Goal: Task Accomplishment & Management: Manage account settings

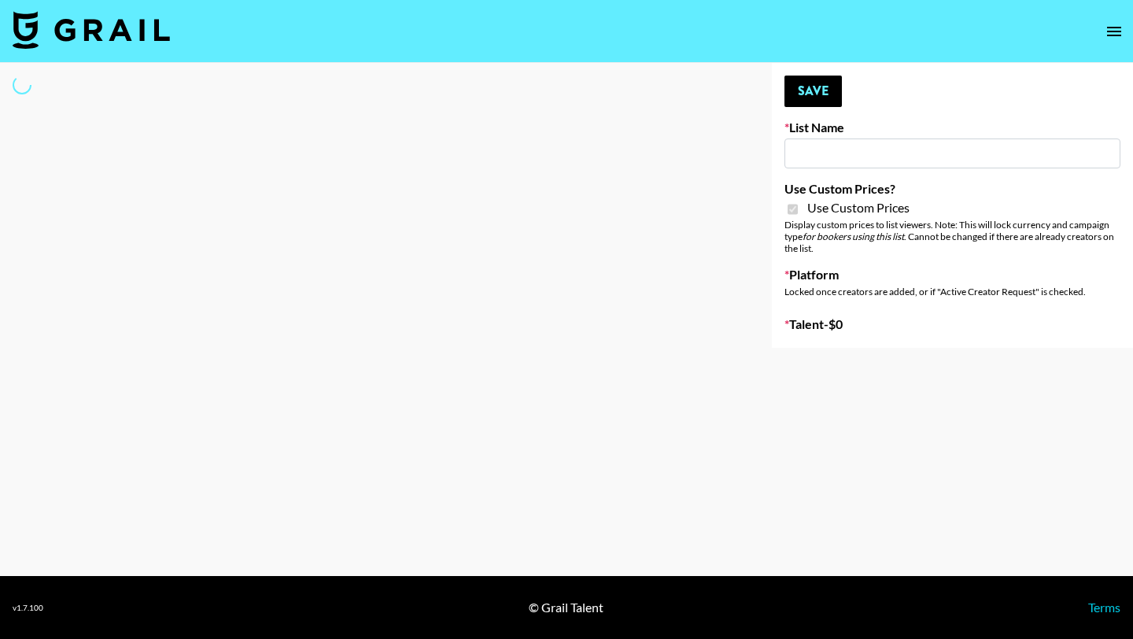
type input "Redence Beauty"
checkbox input "true"
select select "Brand"
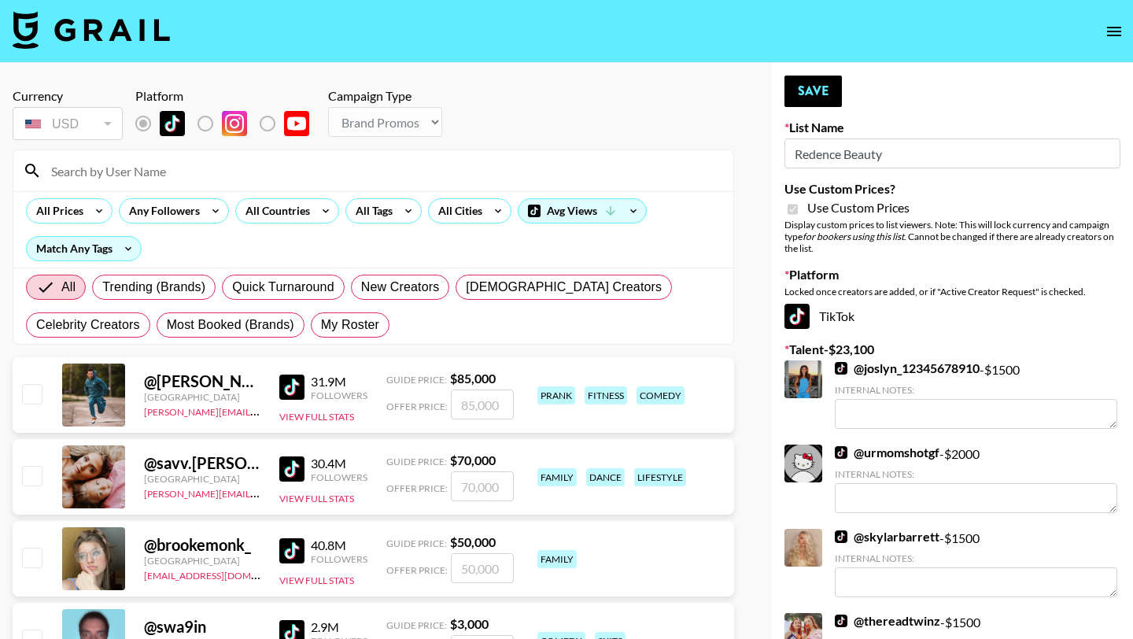
click at [317, 175] on input at bounding box center [383, 170] width 682 height 25
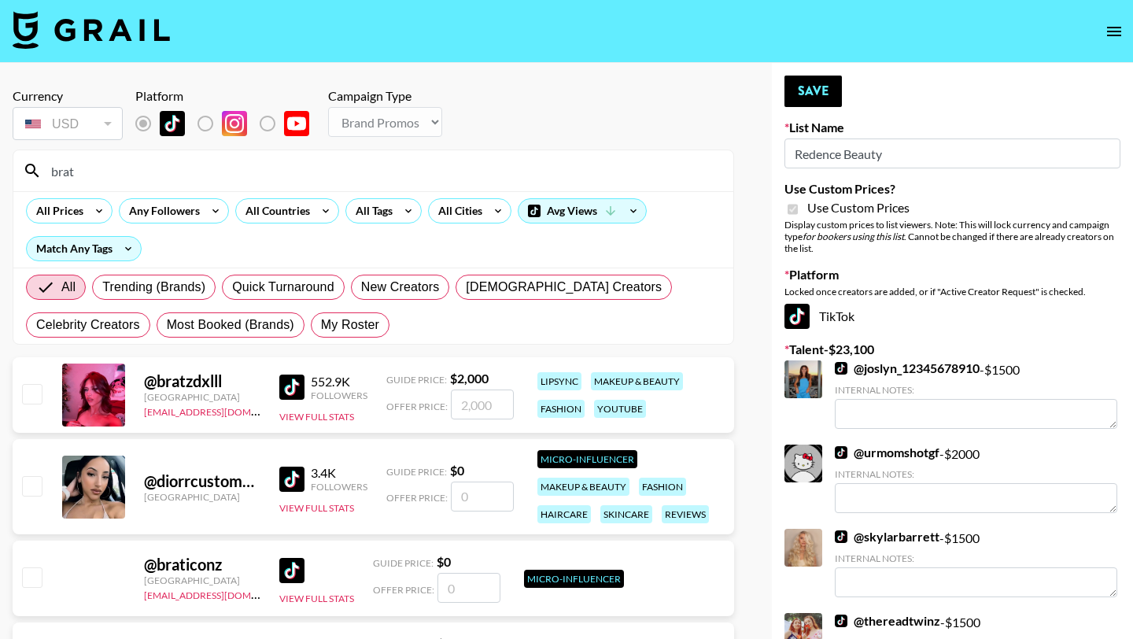
type input "brat"
click at [31, 400] on input "checkbox" at bounding box center [31, 393] width 19 height 19
checkbox input "true"
drag, startPoint x: 504, startPoint y: 405, endPoint x: 329, endPoint y: 405, distance: 175.4
click at [344, 405] on div "@ bratzdxlll United States max@grail-talent.com 552.9K Followers View Full Stat…" at bounding box center [373, 395] width 721 height 76
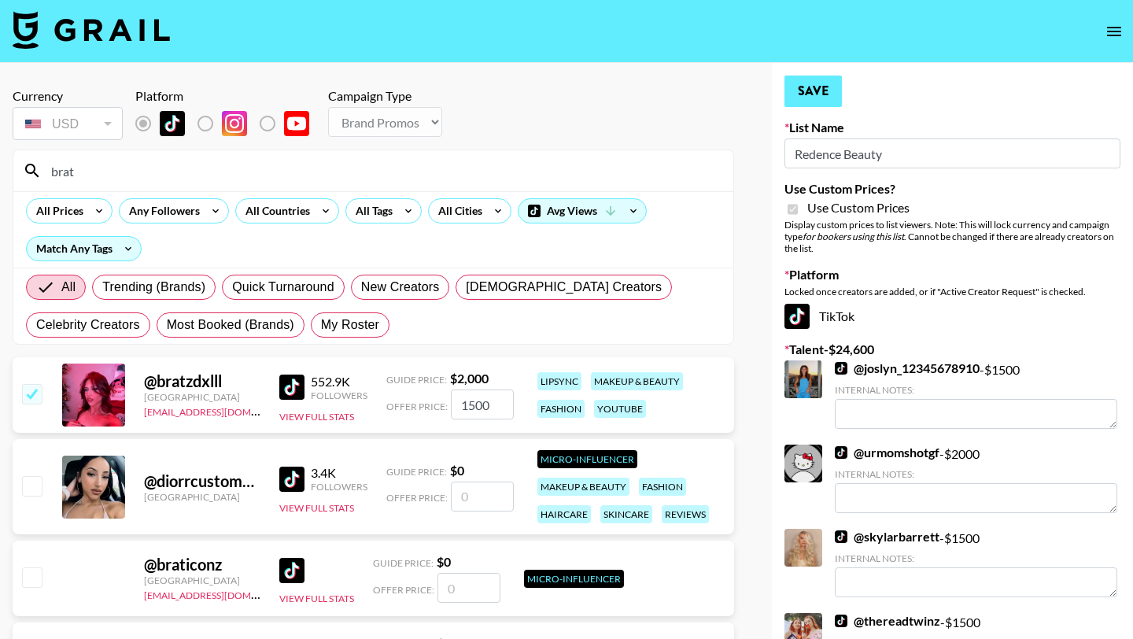
type input "1500"
click at [814, 79] on button "Save" at bounding box center [812, 91] width 57 height 31
drag, startPoint x: 814, startPoint y: 79, endPoint x: 207, endPoint y: 263, distance: 634.6
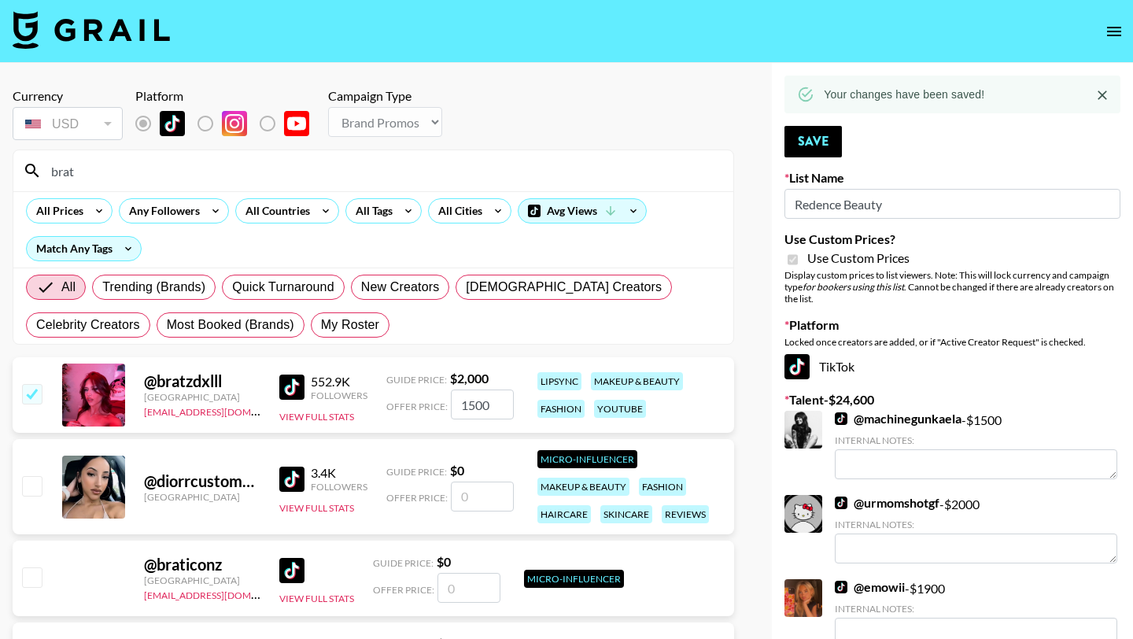
drag, startPoint x: 131, startPoint y: 179, endPoint x: 0, endPoint y: 126, distance: 141.5
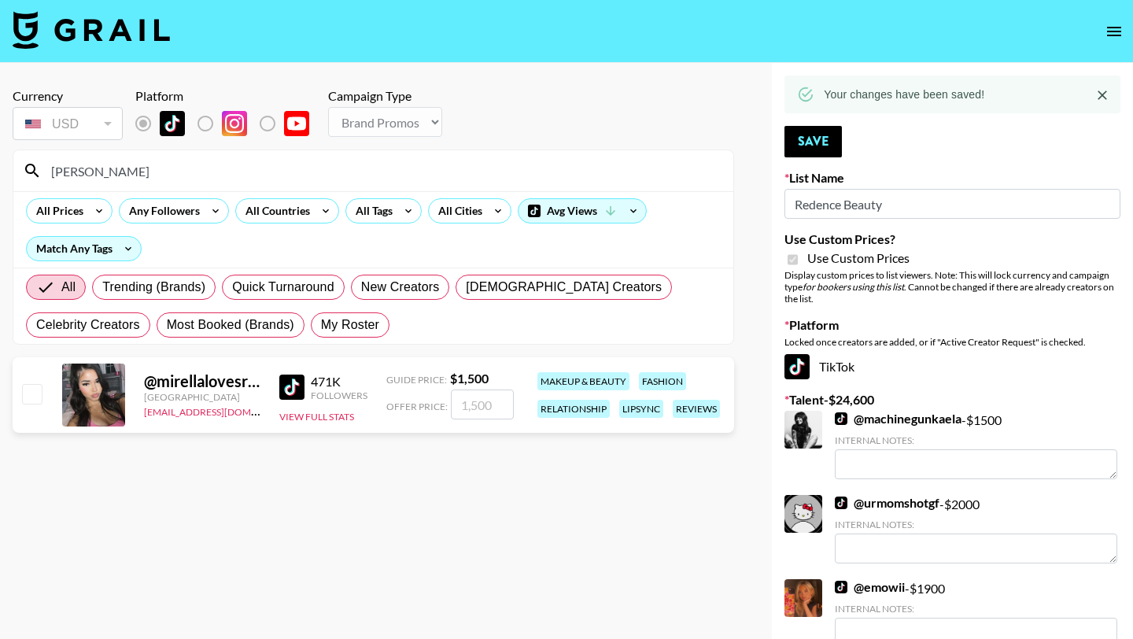
type input "mirella"
drag, startPoint x: 168, startPoint y: 433, endPoint x: 36, endPoint y: 414, distance: 132.7
click at [156, 433] on div "@ mirellalovesredbull United States max@grail-talent.com 471K Followers View Fu…" at bounding box center [373, 398] width 721 height 82
click at [24, 385] on input "checkbox" at bounding box center [31, 393] width 19 height 19
checkbox input "true"
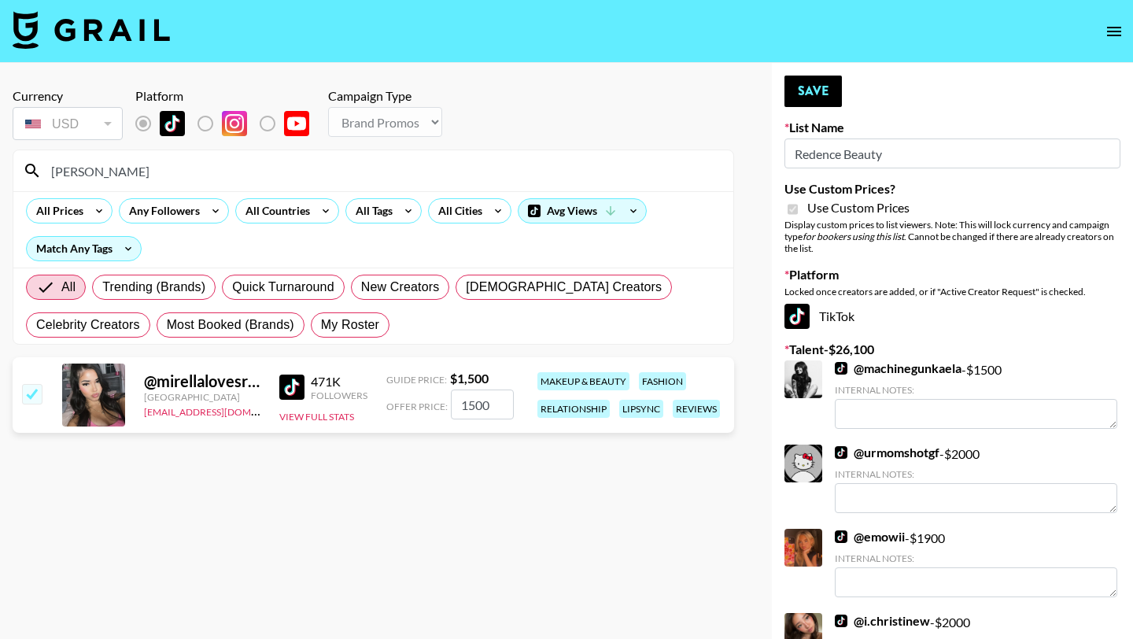
drag, startPoint x: 496, startPoint y: 404, endPoint x: 315, endPoint y: 402, distance: 180.9
click at [326, 403] on div "@ mirellalovesredbull United States max@grail-talent.com 471K Followers View Fu…" at bounding box center [373, 395] width 721 height 76
type input "1200"
click at [802, 87] on button "Save" at bounding box center [812, 91] width 57 height 31
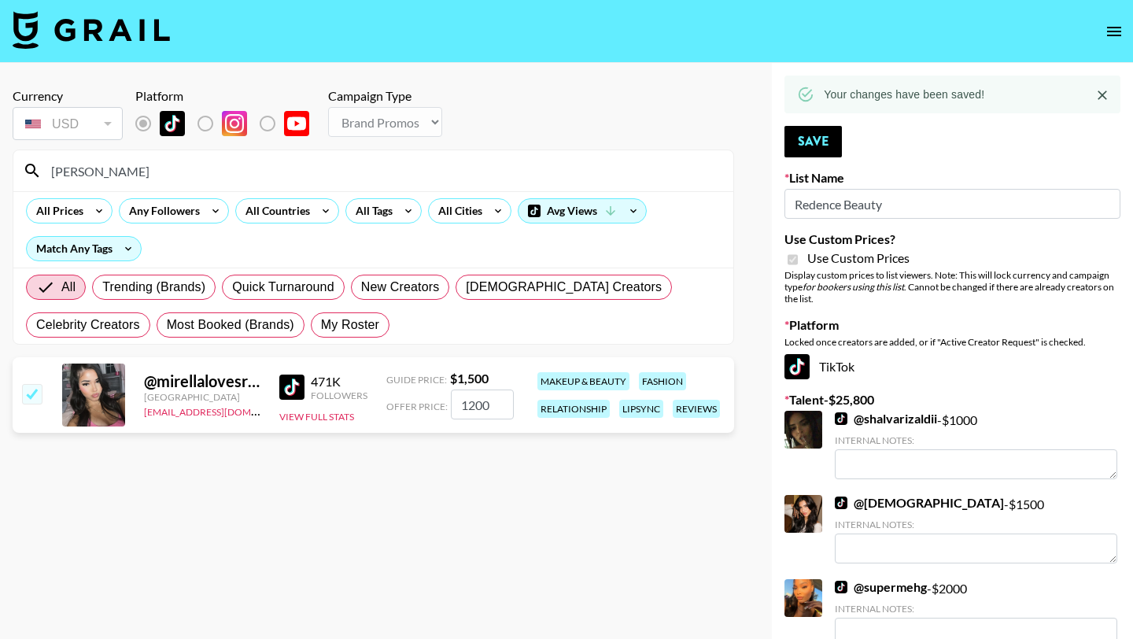
drag, startPoint x: 142, startPoint y: 168, endPoint x: 0, endPoint y: 166, distance: 142.4
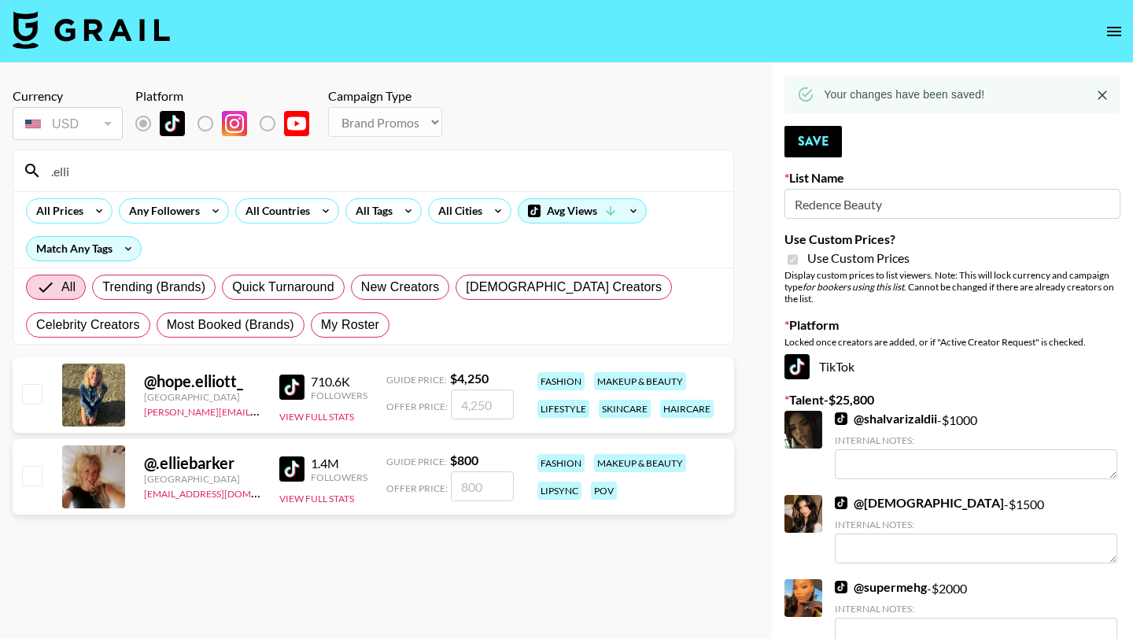
type input ".elli"
click at [30, 484] on input "checkbox" at bounding box center [31, 475] width 19 height 19
checkbox input "true"
type input "800"
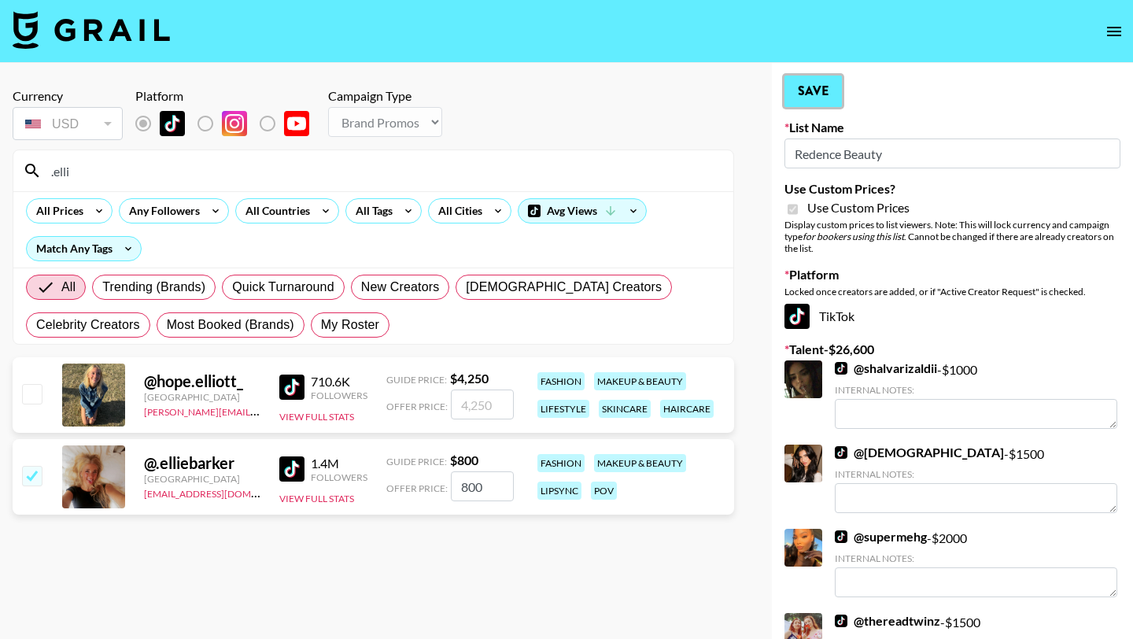
click at [821, 90] on button "Save" at bounding box center [812, 91] width 57 height 31
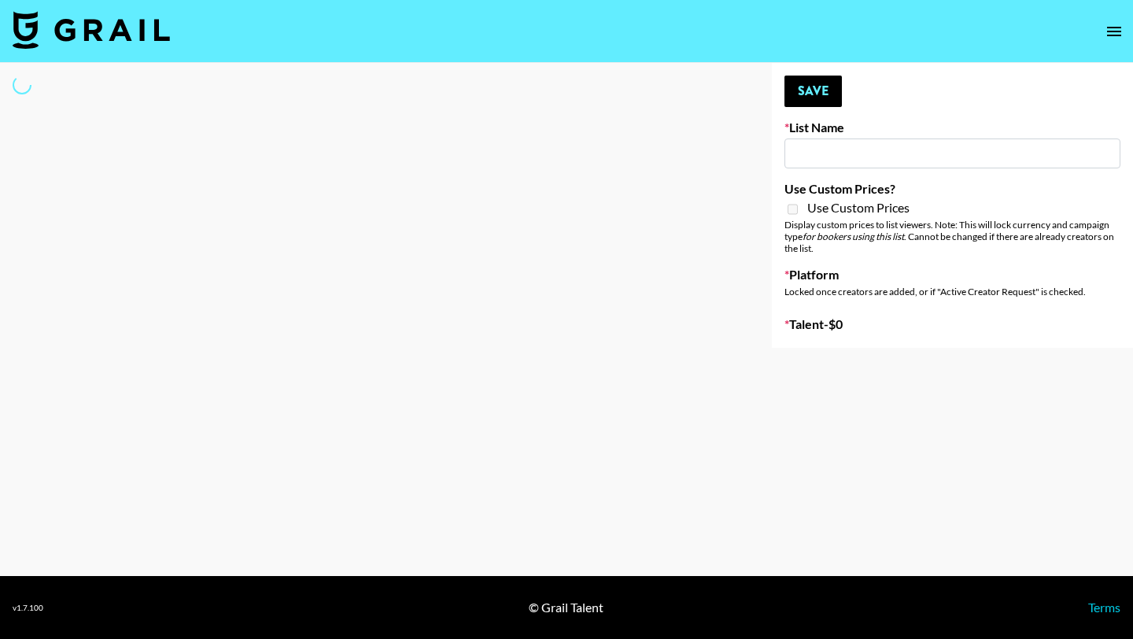
type input "Cosplay"
select select "Song"
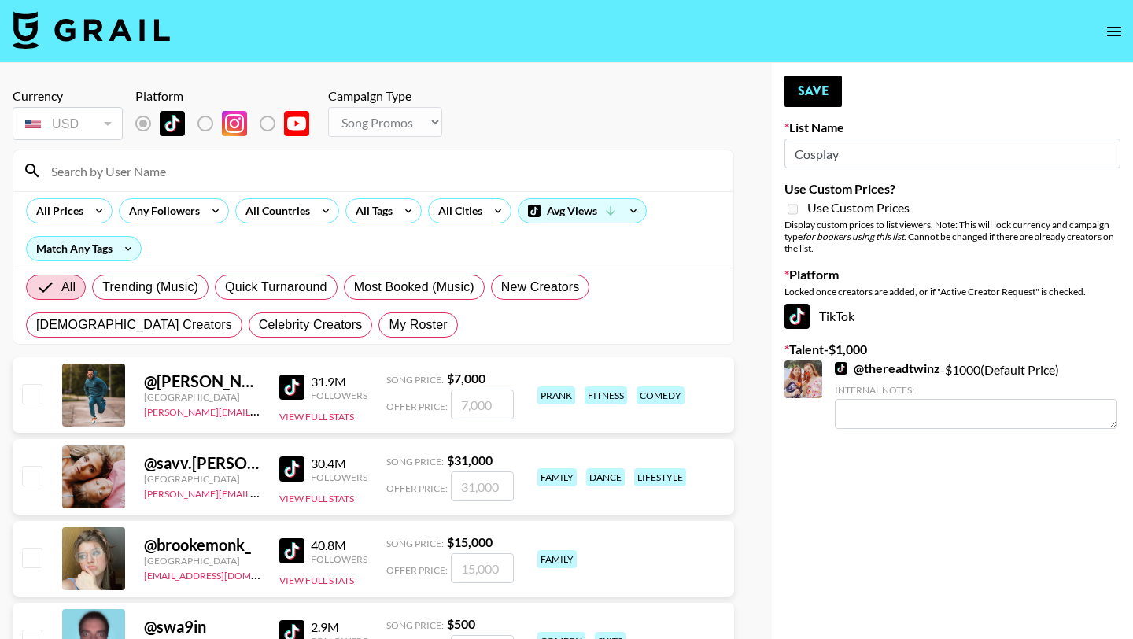
click at [139, 171] on input at bounding box center [383, 170] width 682 height 25
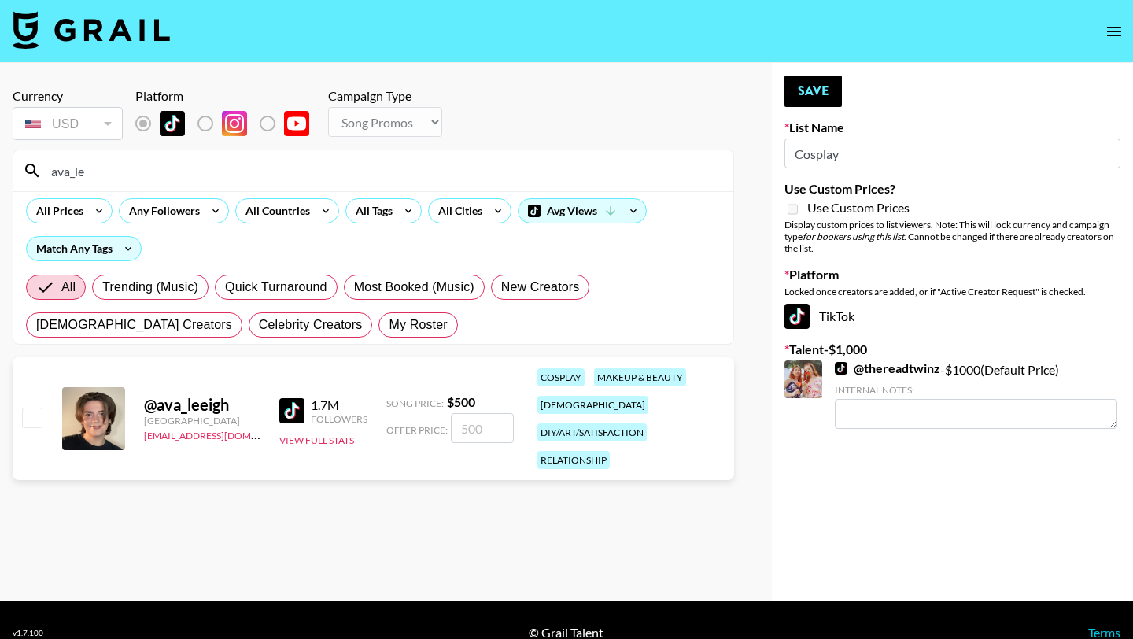
type input "ava_le"
click at [33, 408] on input "checkbox" at bounding box center [31, 416] width 19 height 19
checkbox input "true"
type input "500"
click at [781, 94] on div "Your changes have been saved! Save List Name Cosplay Use Custom Prices? Use Cus…" at bounding box center [952, 332] width 361 height 538
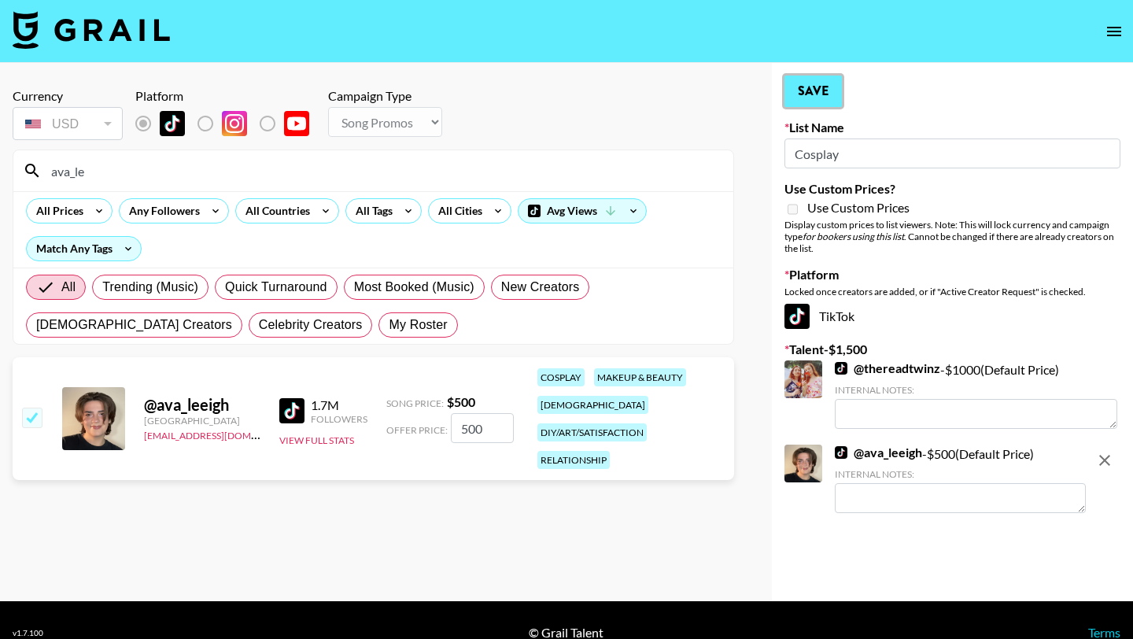
click at [803, 91] on button "Save" at bounding box center [812, 91] width 57 height 31
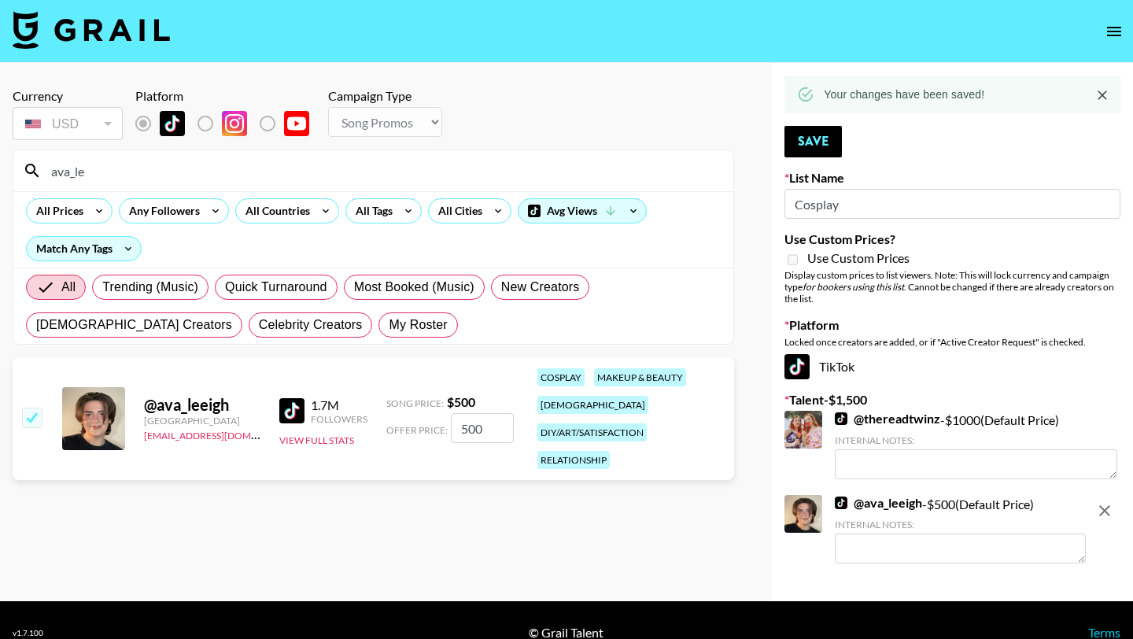
drag, startPoint x: 128, startPoint y: 165, endPoint x: 0, endPoint y: 140, distance: 130.7
click at [0, 150] on div "Currency USD USD ​ Platform Campaign Type Choose Type... Song Promos Brand Prom…" at bounding box center [373, 332] width 746 height 538
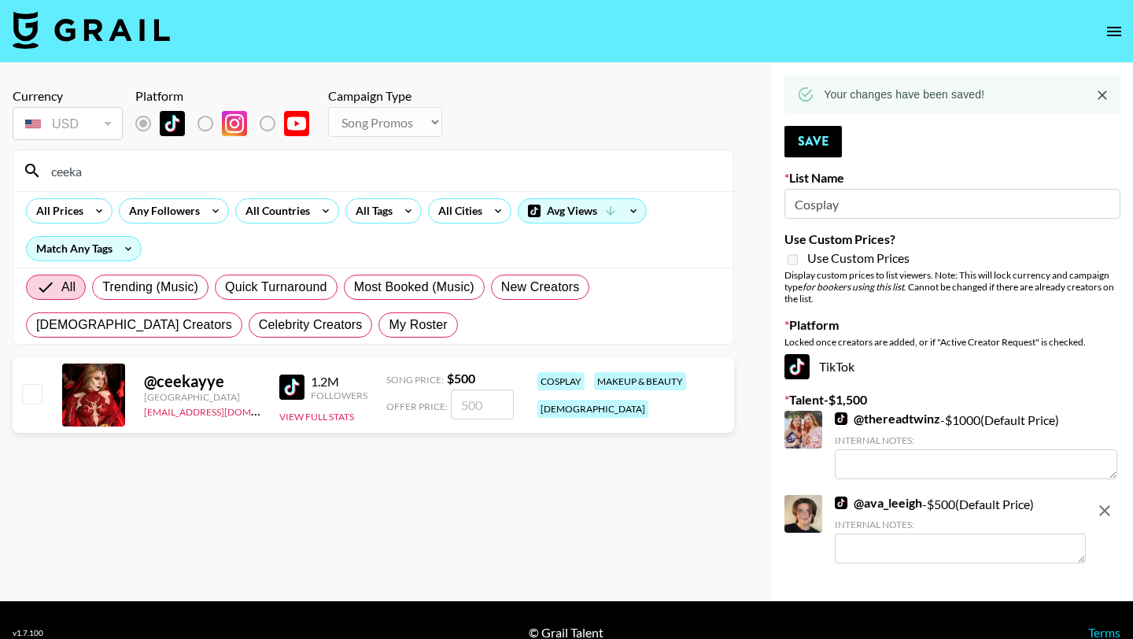
type input "ceeka"
click at [24, 385] on input "checkbox" at bounding box center [31, 393] width 19 height 19
checkbox input "true"
type input "500"
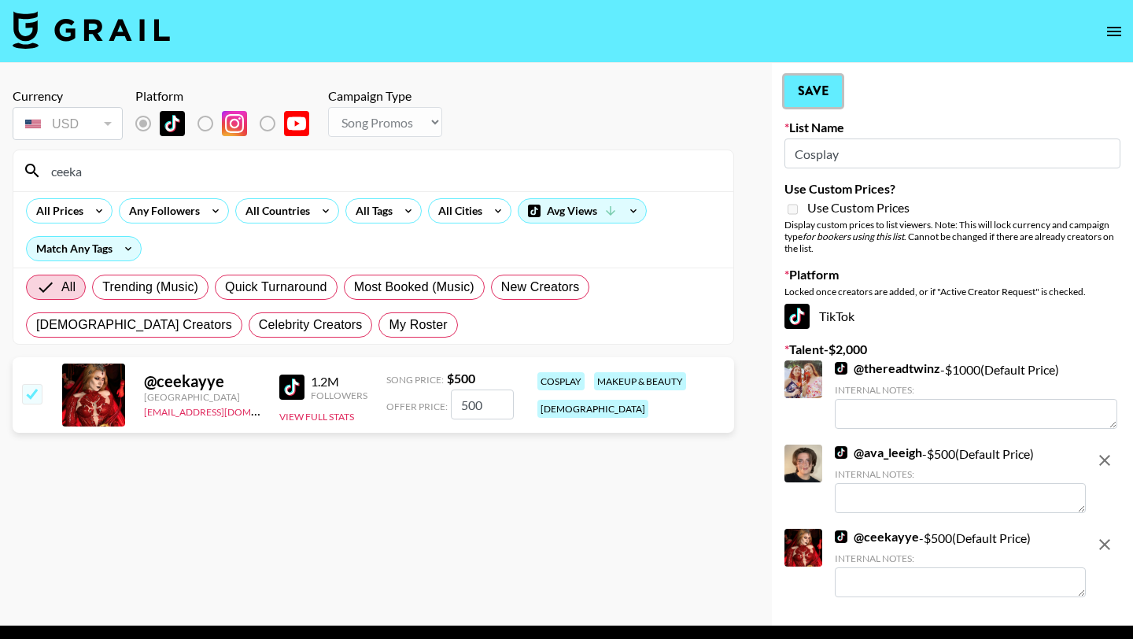
click at [820, 105] on button "Save" at bounding box center [812, 91] width 57 height 31
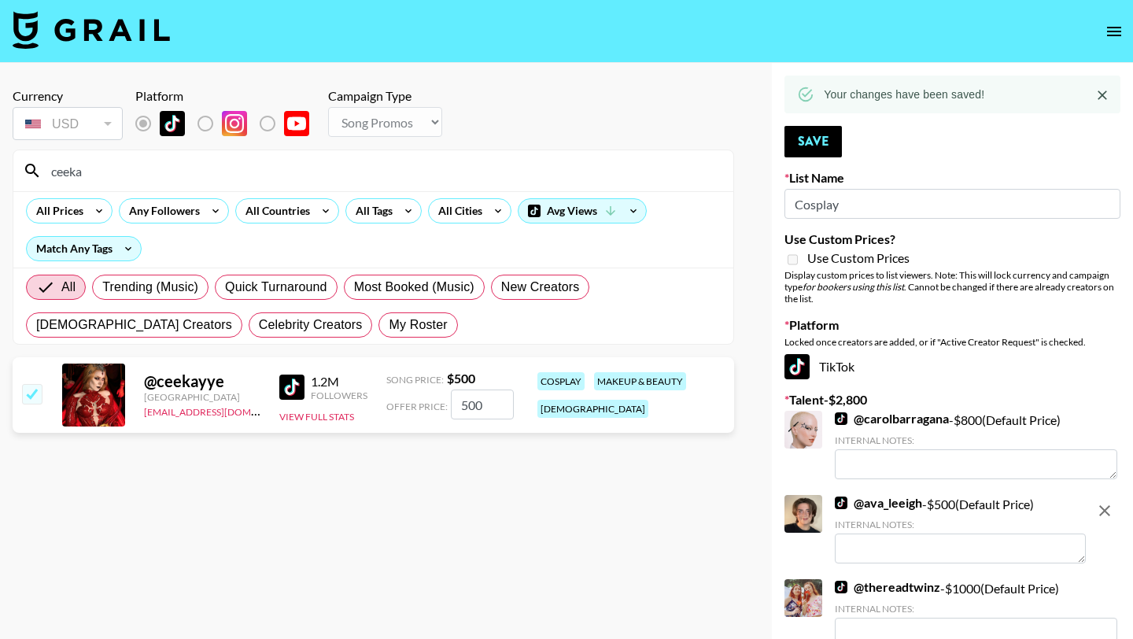
type textarea "$1500"
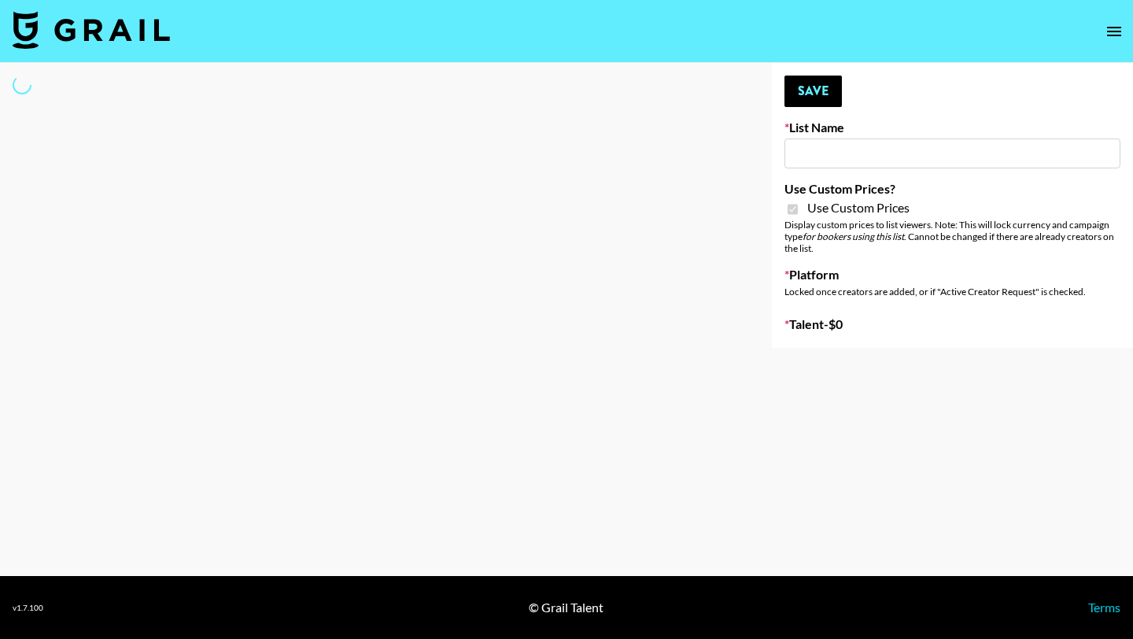
type input "Anker For Soundcore"
checkbox input "true"
select select "Brand"
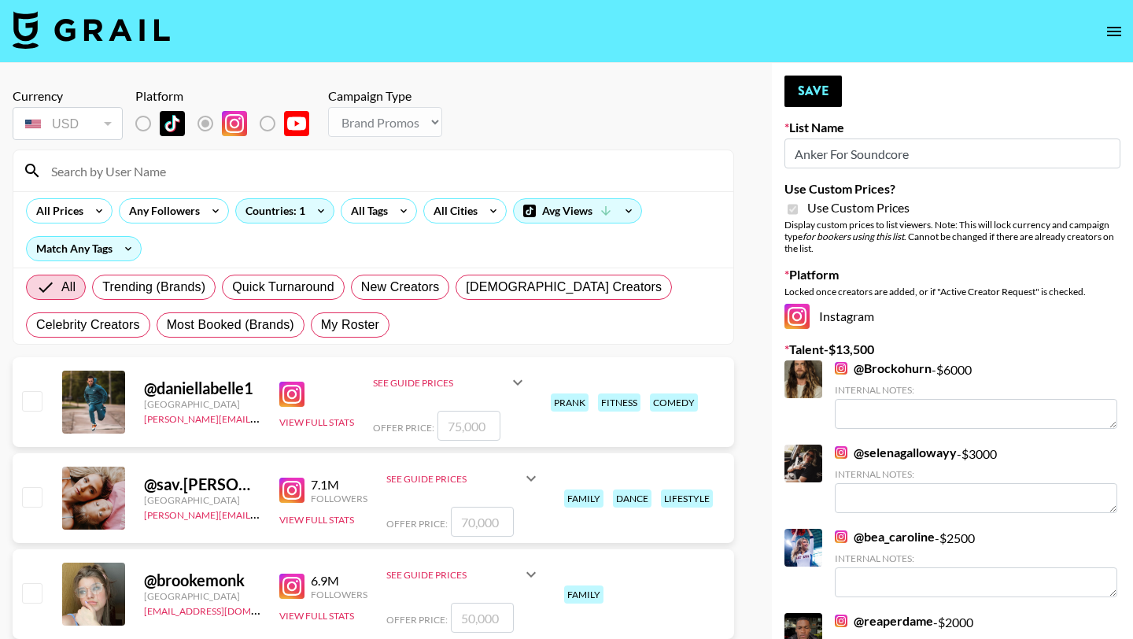
click at [168, 165] on input at bounding box center [383, 170] width 682 height 25
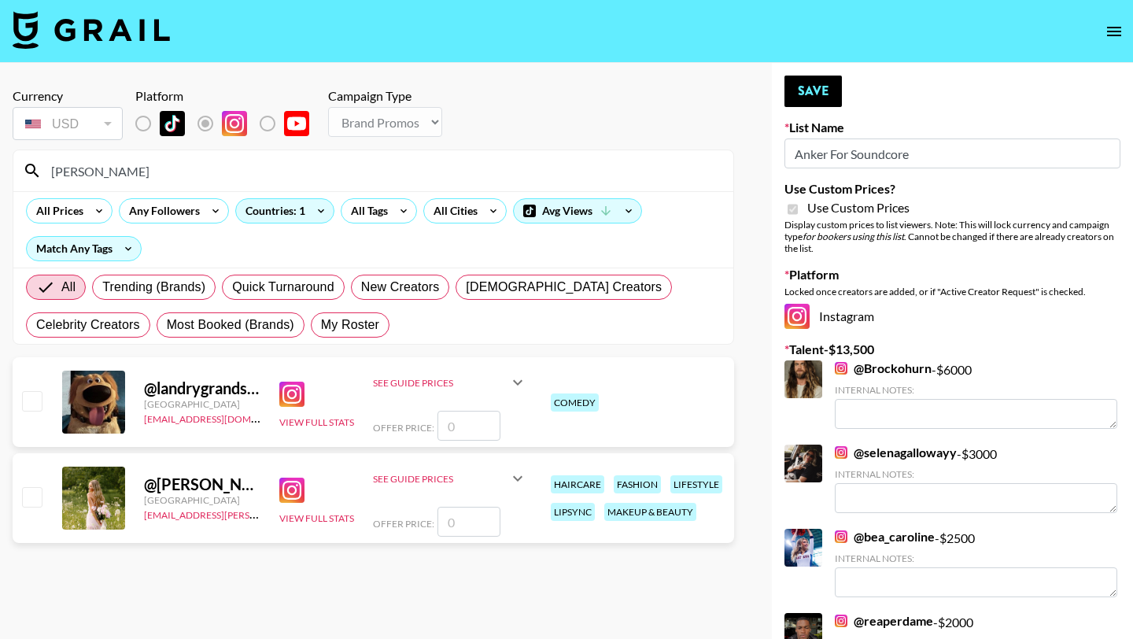
type input "[PERSON_NAME]"
click at [28, 385] on div "@ landrygrandstaff [GEOGRAPHIC_DATA] [EMAIL_ADDRESS][DOMAIN_NAME] View Full Sta…" at bounding box center [373, 402] width 721 height 90
click at [30, 387] on div "@ landrygrandstaff [GEOGRAPHIC_DATA] [EMAIL_ADDRESS][DOMAIN_NAME] View Full Sta…" at bounding box center [373, 402] width 721 height 90
click at [21, 390] on div at bounding box center [31, 402] width 24 height 27
click at [32, 400] on input "checkbox" at bounding box center [31, 400] width 19 height 19
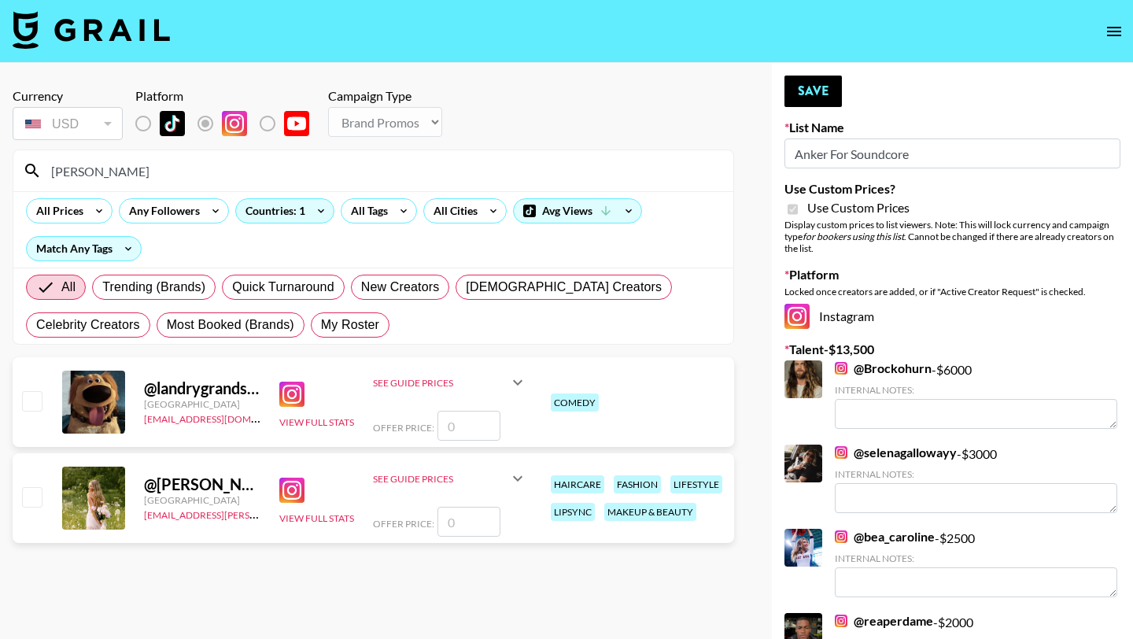
click at [463, 417] on input "number" at bounding box center [468, 426] width 63 height 30
checkbox input "true"
type input "2000"
click at [802, 83] on button "Save" at bounding box center [812, 91] width 57 height 31
